Goal: Navigation & Orientation: Understand site structure

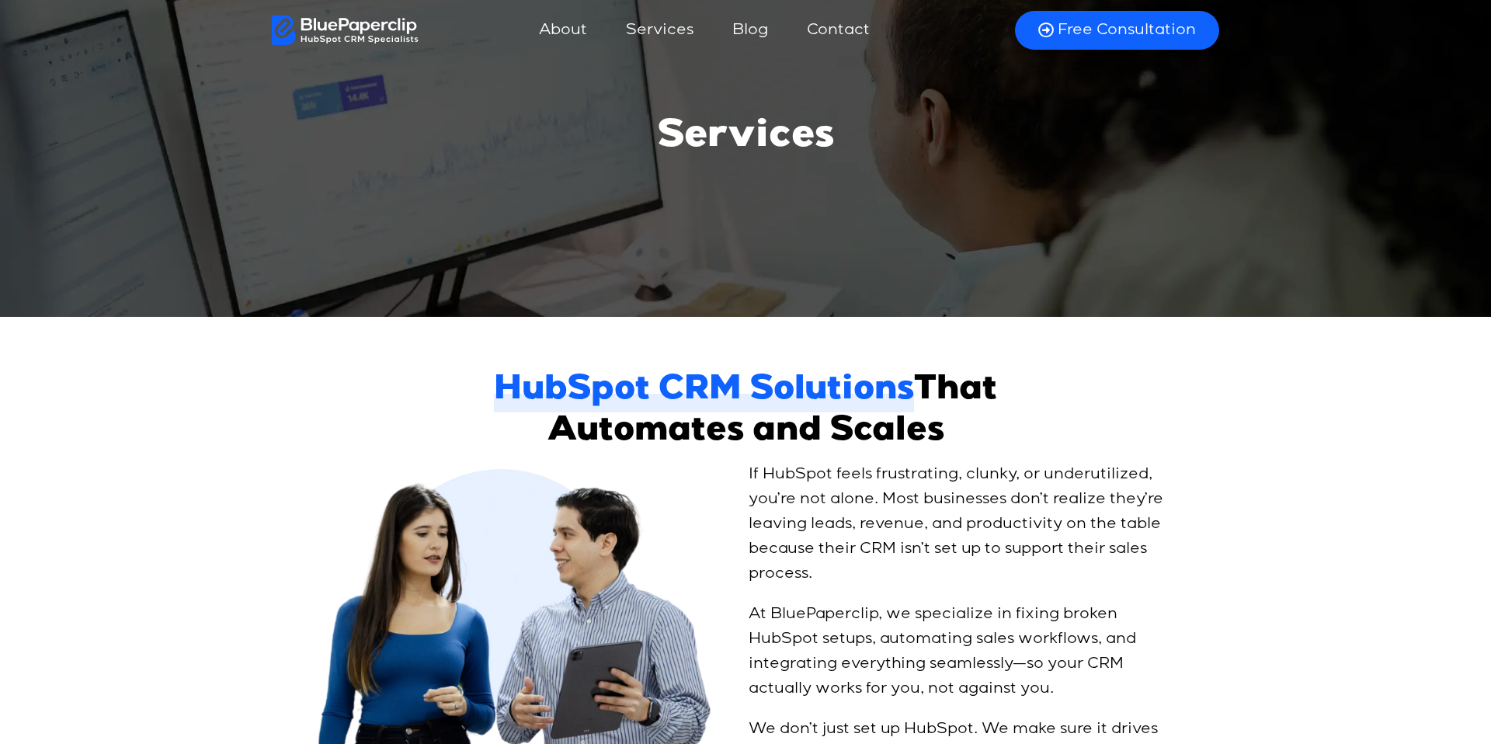
click at [574, 33] on link "About" at bounding box center [562, 30] width 79 height 37
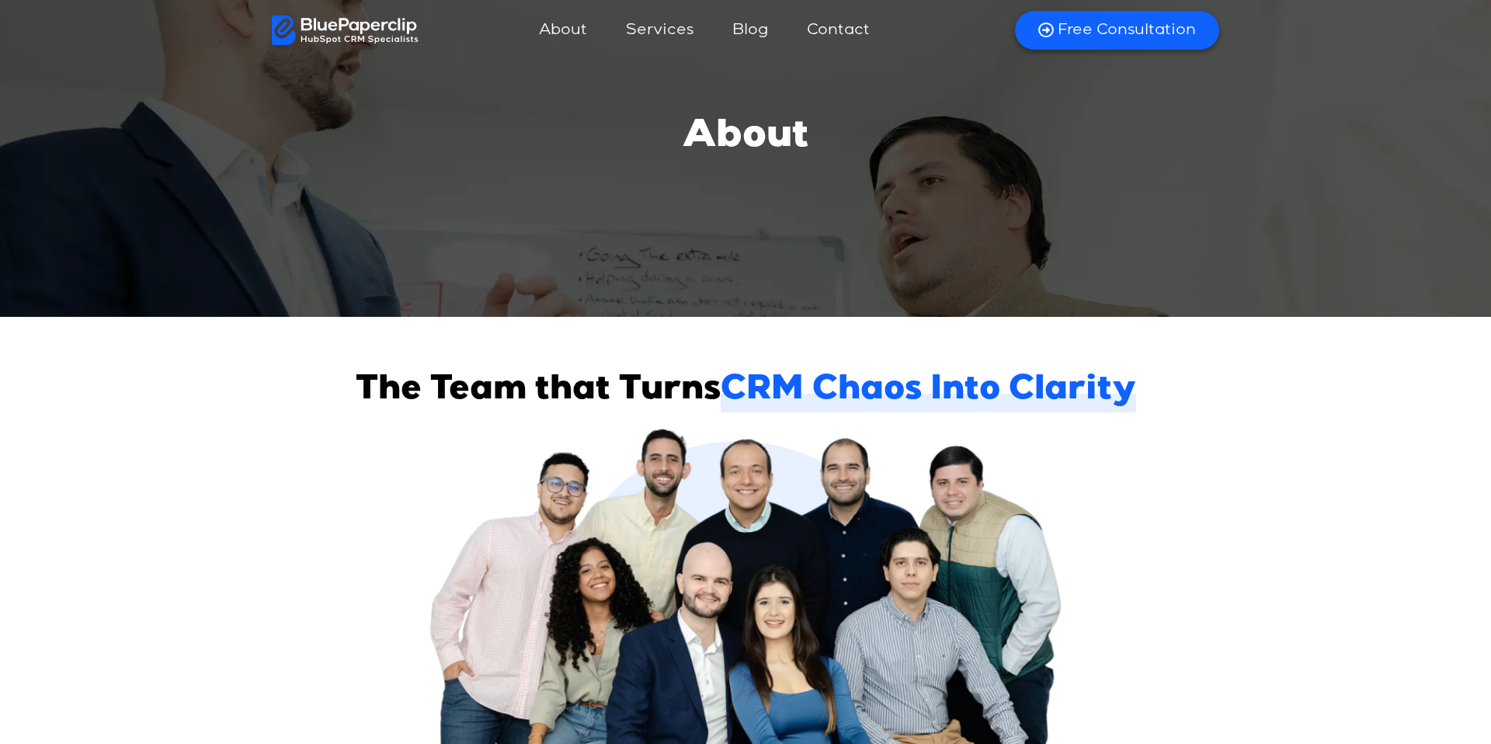
click at [292, 26] on img at bounding box center [345, 31] width 147 height 30
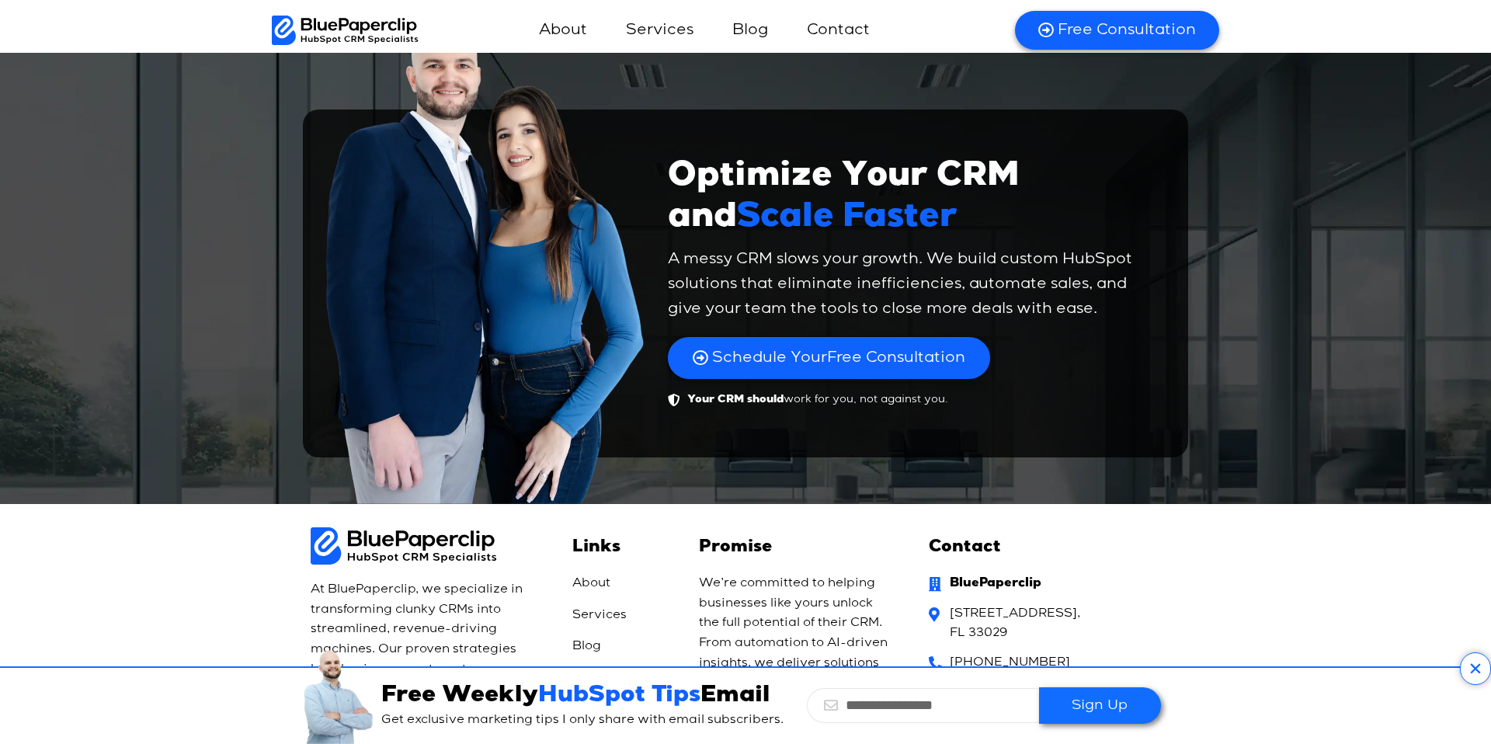
scroll to position [10748, 0]
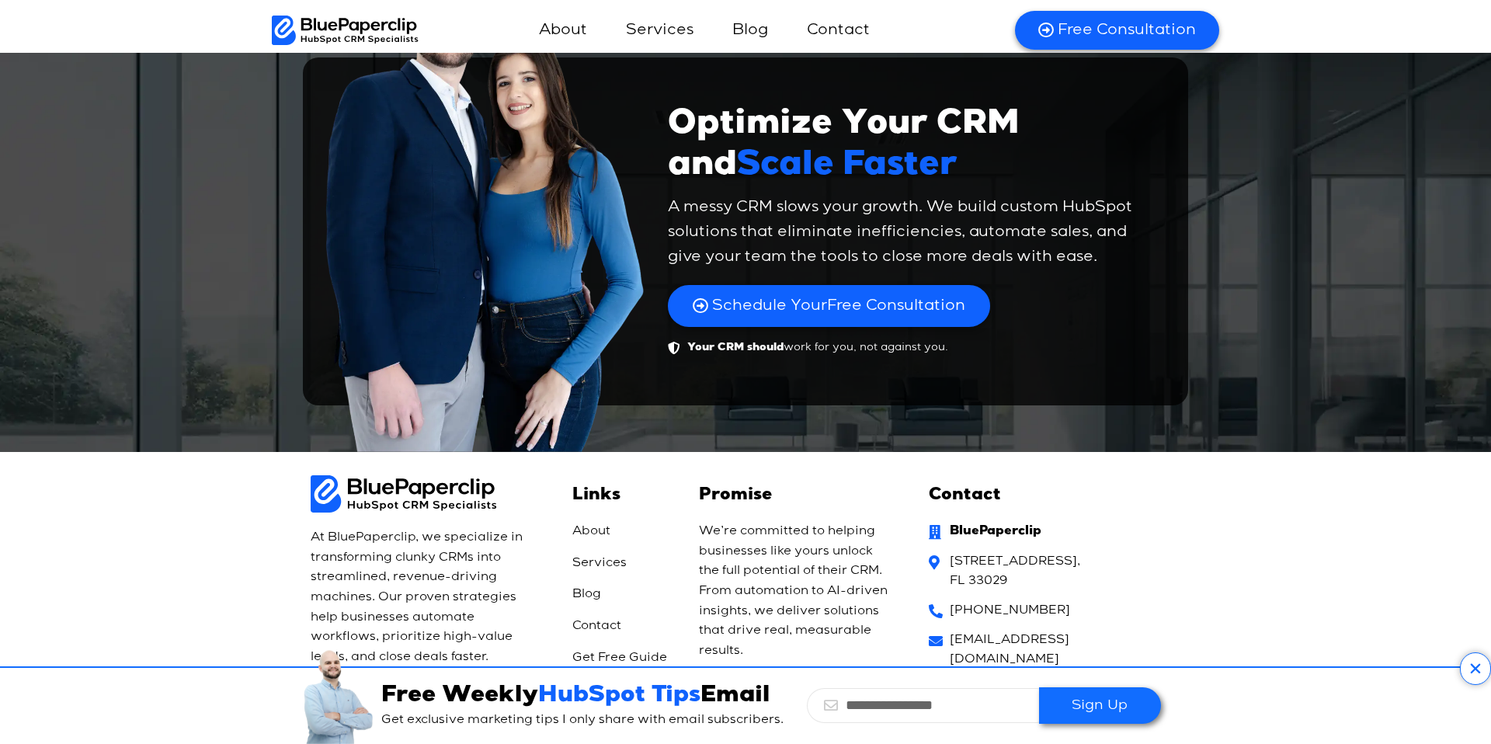
click at [1475, 666] on icon at bounding box center [1474, 668] width 31 height 33
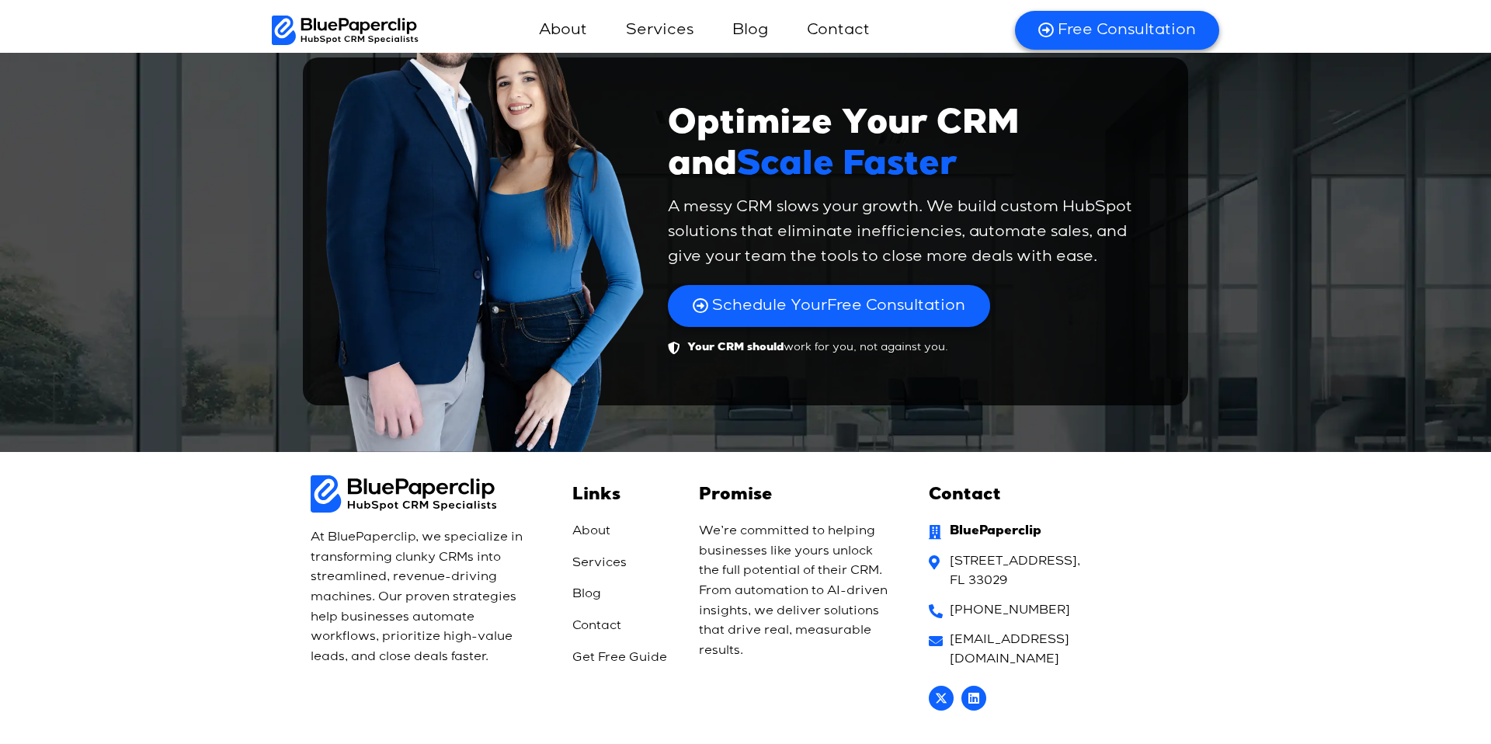
click at [375, 452] on section "At BluePaperclip, we specialize in transforming clunky CRMs into streamlined, r…" at bounding box center [745, 587] width 1491 height 270
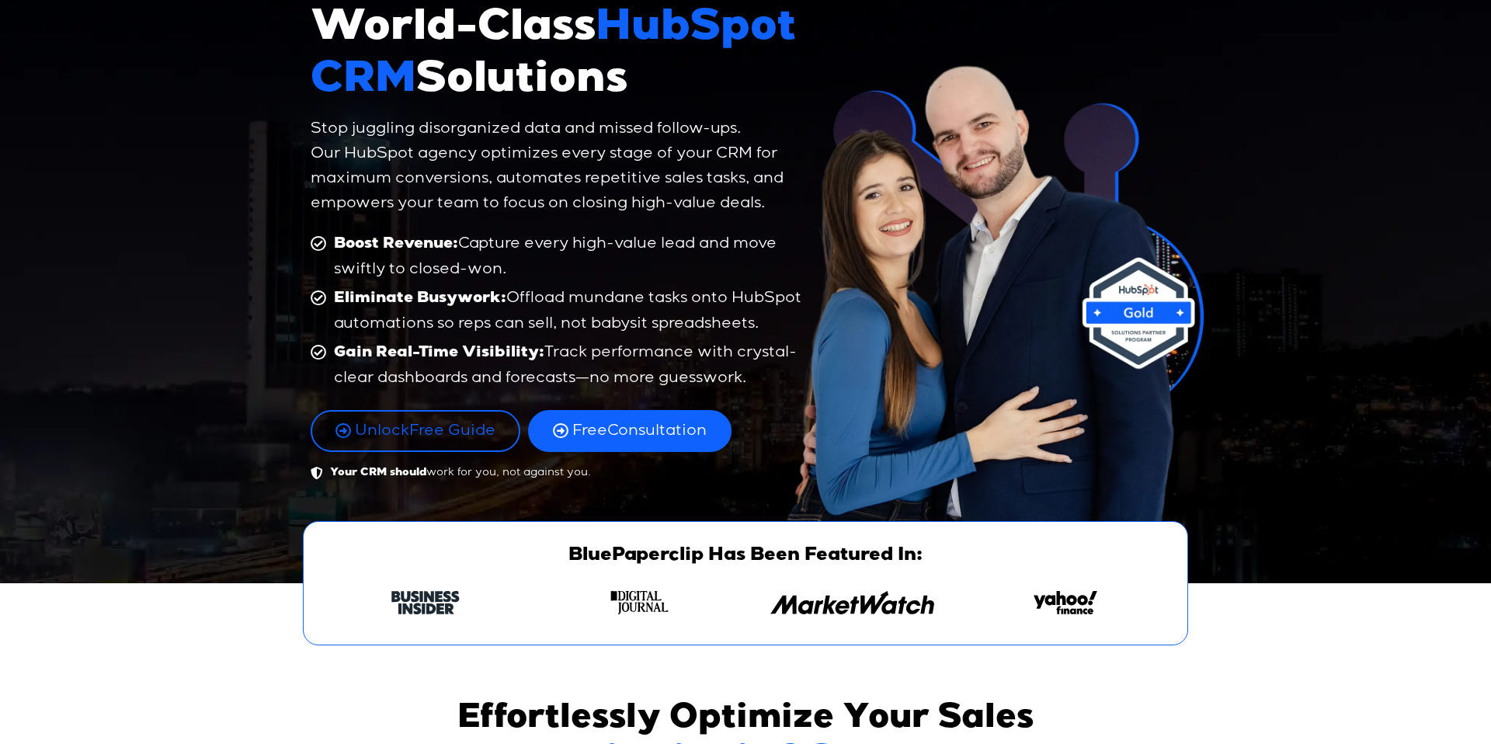
scroll to position [0, 0]
